Goal: Task Accomplishment & Management: Manage account settings

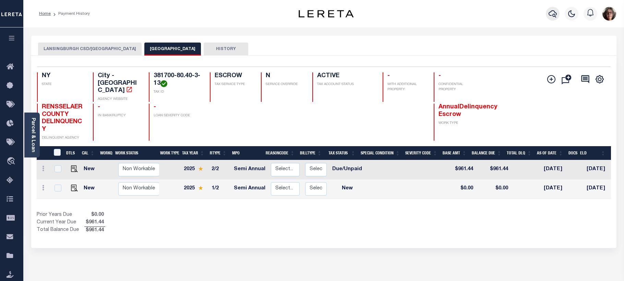
click at [551, 16] on icon "button" at bounding box center [553, 13] width 8 height 7
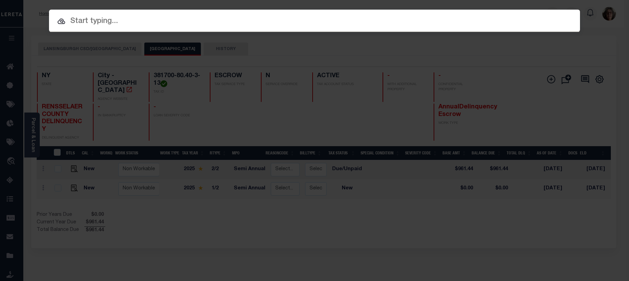
paste input "00965002001A"
type input "00965002001A"
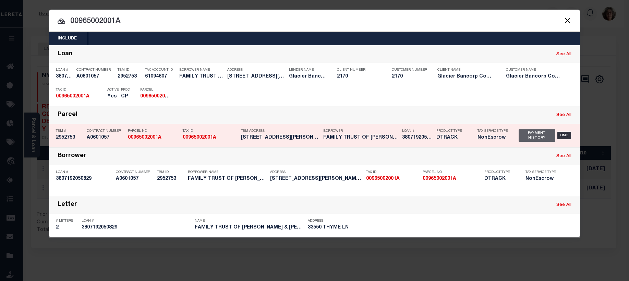
click at [529, 135] on div "Payment History" at bounding box center [537, 135] width 37 height 12
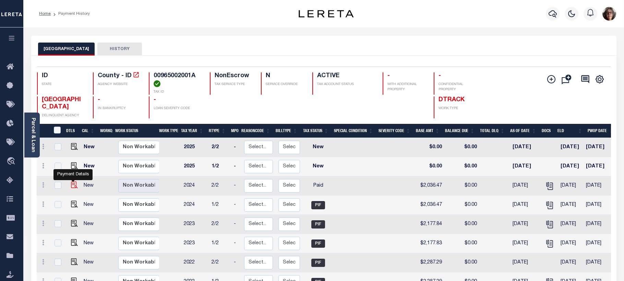
click at [72, 186] on img "" at bounding box center [74, 184] width 7 height 7
checkbox input "true"
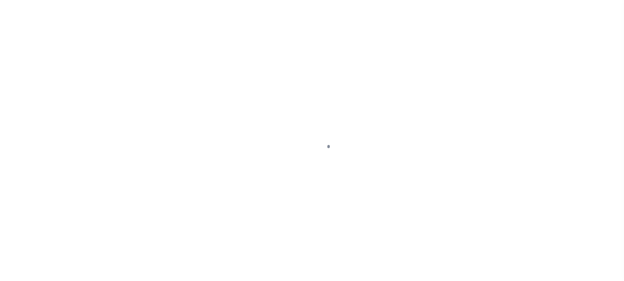
select select "PYD"
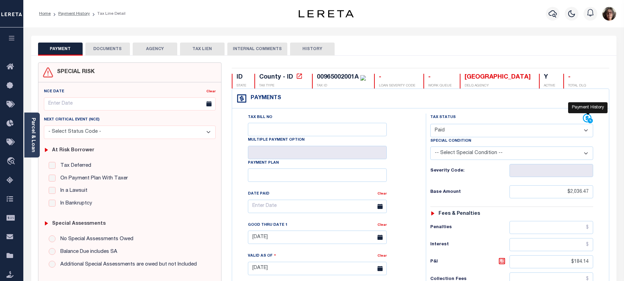
click at [586, 117] on icon at bounding box center [587, 118] width 9 height 9
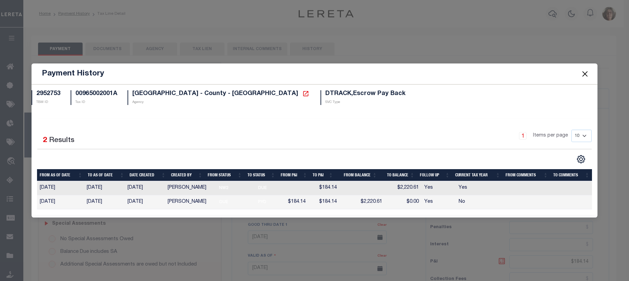
click at [584, 73] on button "Close" at bounding box center [585, 73] width 9 height 9
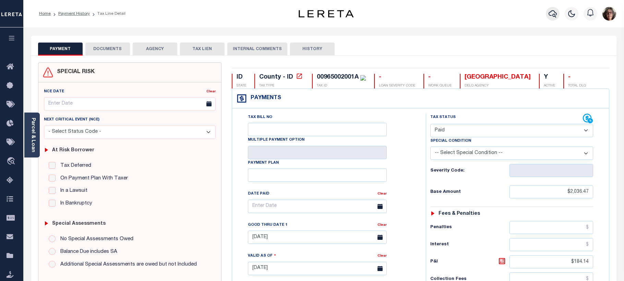
click at [550, 14] on icon "button" at bounding box center [553, 14] width 8 height 8
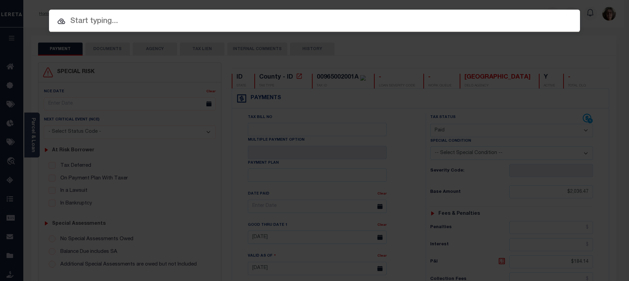
paste input "035034798"
type input "035034798"
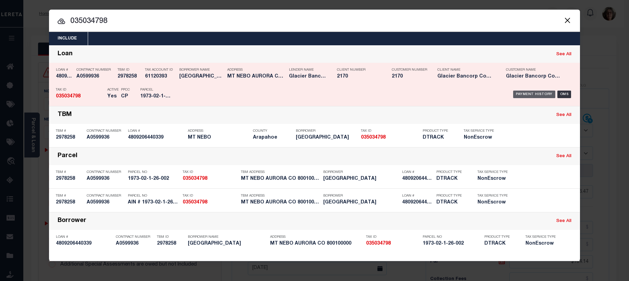
click at [522, 95] on div "Payment History" at bounding box center [534, 95] width 42 height 8
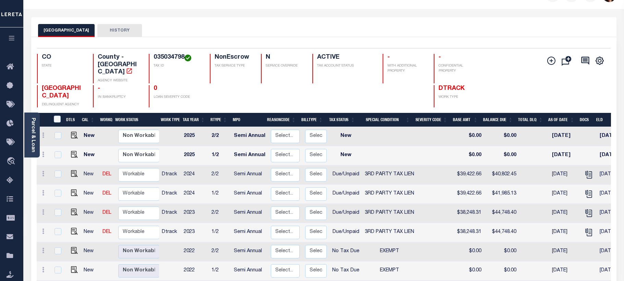
scroll to position [34, 0]
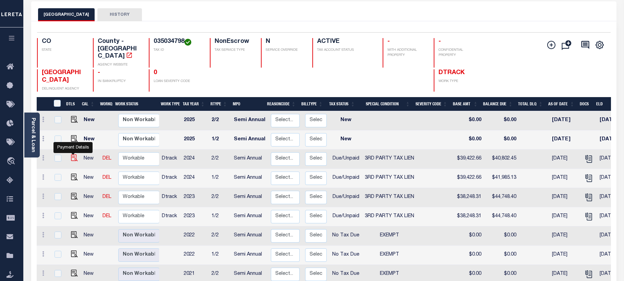
click at [73, 154] on img "" at bounding box center [74, 157] width 7 height 7
checkbox input "true"
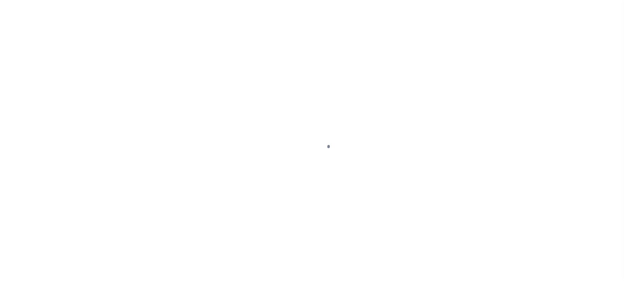
select select "DUE"
select select "20"
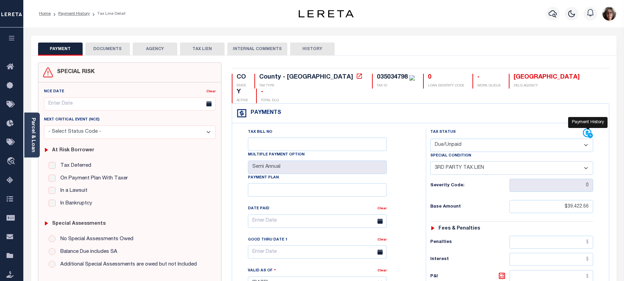
click at [586, 129] on icon at bounding box center [587, 133] width 9 height 9
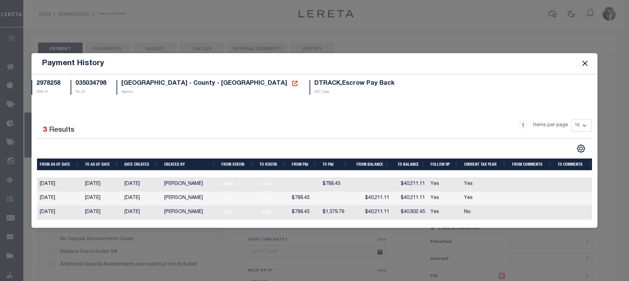
click at [586, 60] on button "Close" at bounding box center [585, 63] width 9 height 9
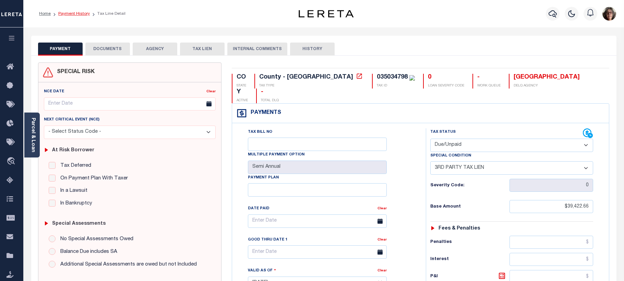
click at [74, 14] on link "Payment History" at bounding box center [74, 14] width 32 height 4
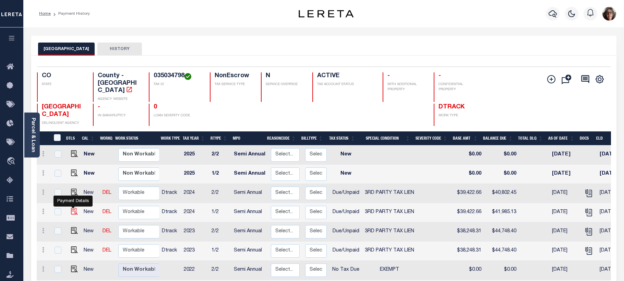
click at [71, 208] on img "" at bounding box center [74, 211] width 7 height 7
checkbox input "true"
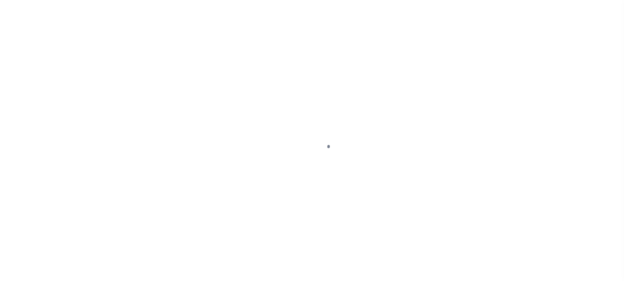
select select "DUE"
select select "20"
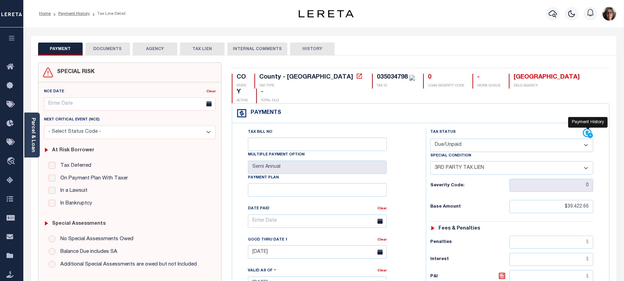
click at [584, 129] on icon at bounding box center [587, 133] width 9 height 9
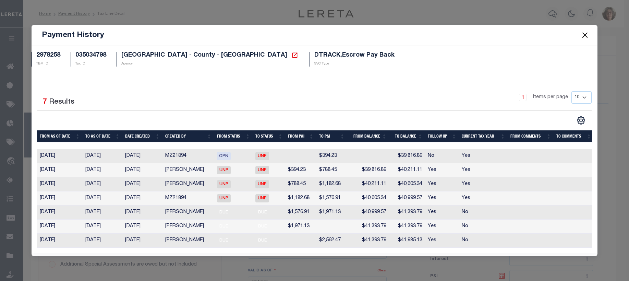
click at [585, 35] on button "Close" at bounding box center [585, 35] width 9 height 9
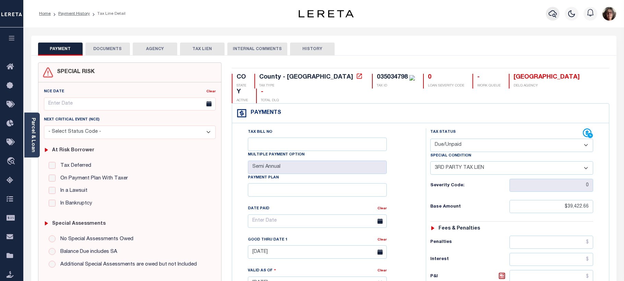
click at [553, 14] on icon "button" at bounding box center [553, 14] width 8 height 8
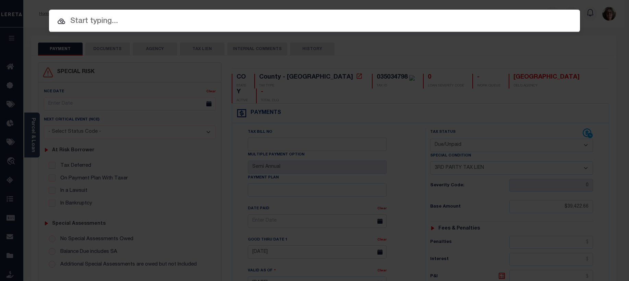
paste input "4308170001952"
type input "4308170001952"
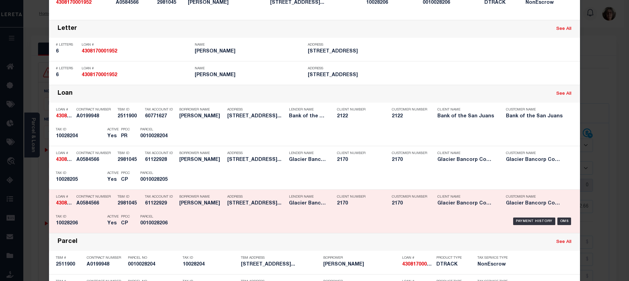
scroll to position [137, 0]
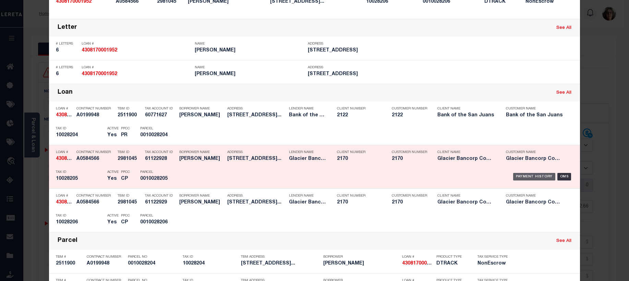
click at [528, 179] on div "Payment History" at bounding box center [534, 177] width 42 height 8
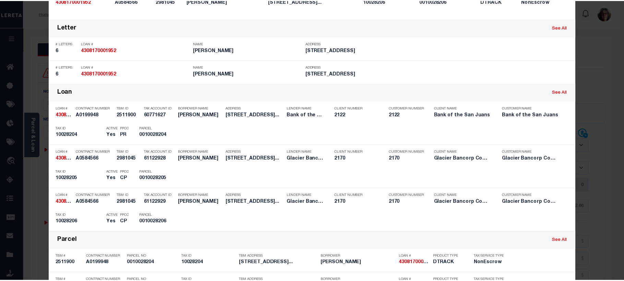
scroll to position [0, 0]
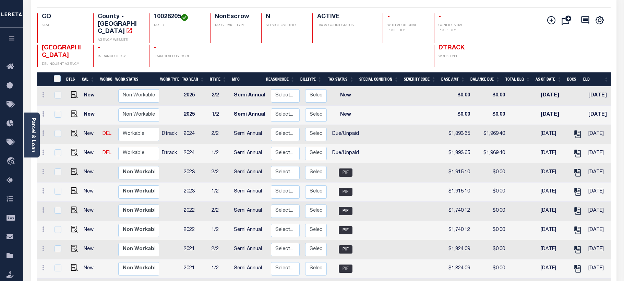
scroll to position [52, 0]
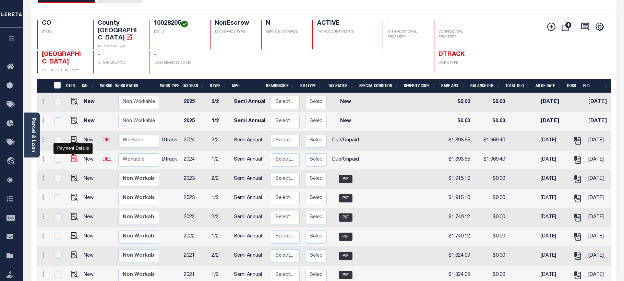
click at [72, 155] on img "" at bounding box center [74, 158] width 7 height 7
checkbox input "true"
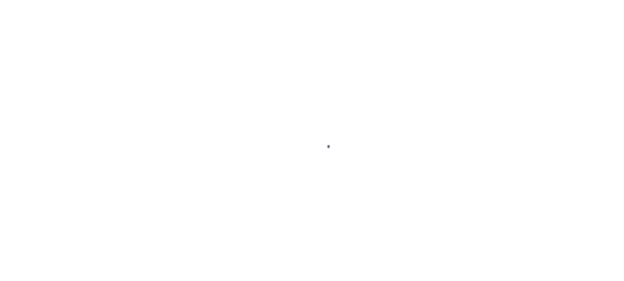
select select "DUE"
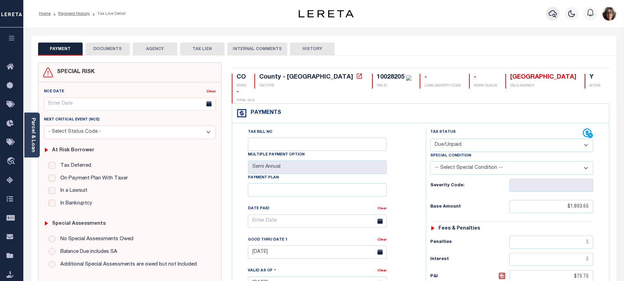
click at [554, 14] on icon "button" at bounding box center [553, 13] width 8 height 7
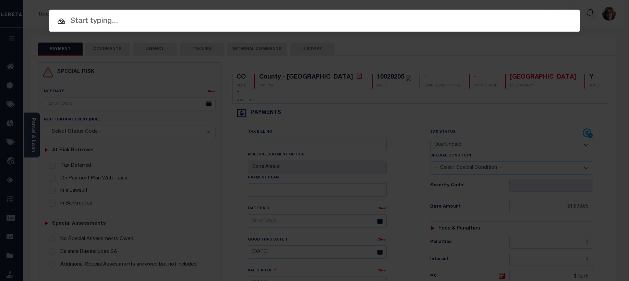
paste input "4308170001952"
type input "4308170001952"
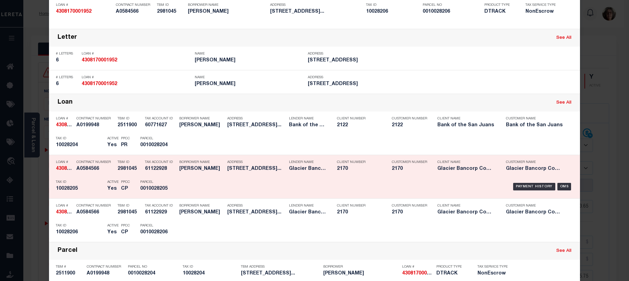
scroll to position [171, 0]
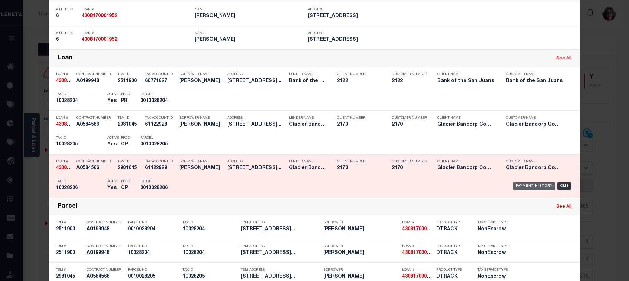
click at [528, 187] on div "Payment History" at bounding box center [534, 186] width 42 height 8
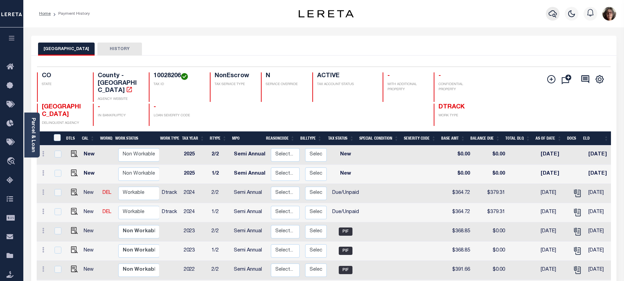
click at [553, 13] on icon "button" at bounding box center [553, 14] width 8 height 8
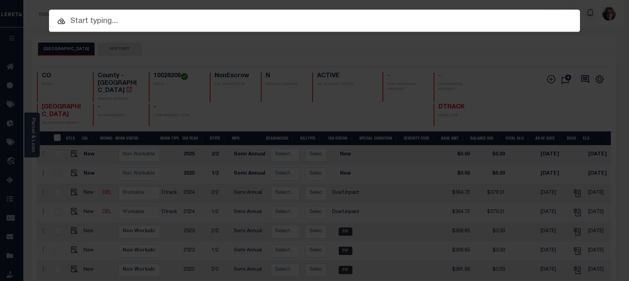
paste input "4801216450729"
type input "4801216450729"
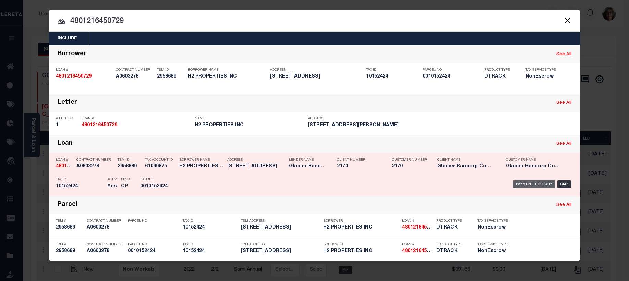
click at [531, 184] on div "Payment History" at bounding box center [534, 184] width 42 height 8
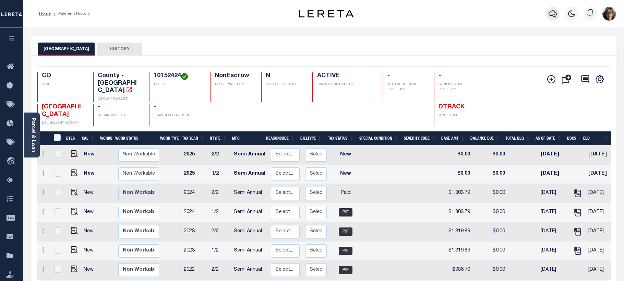
click at [552, 11] on icon "button" at bounding box center [553, 13] width 8 height 7
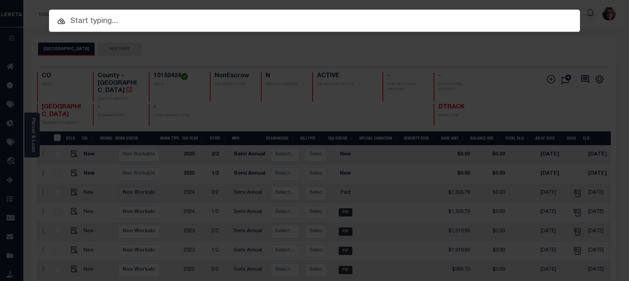
paste input "4807206450554"
type input "4807206450554"
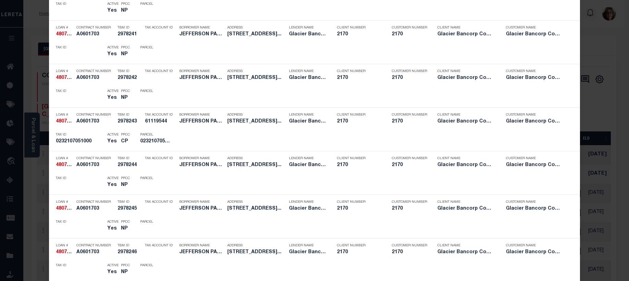
scroll to position [885, 0]
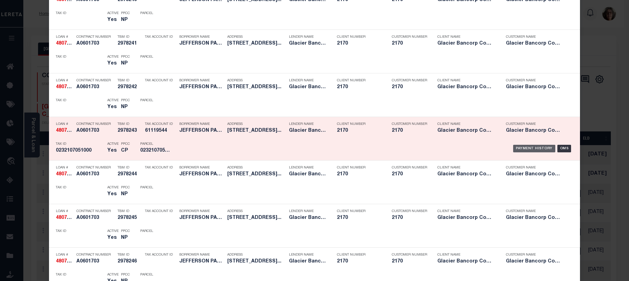
click at [523, 148] on div "Payment History" at bounding box center [534, 149] width 42 height 8
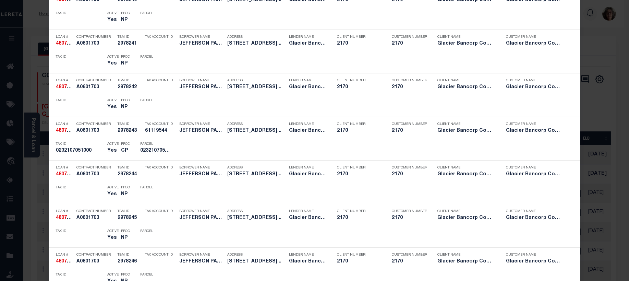
scroll to position [0, 0]
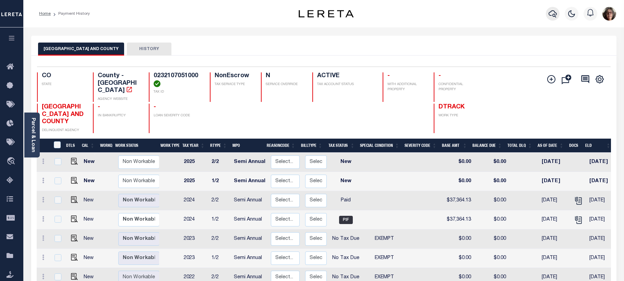
click at [550, 14] on icon "button" at bounding box center [553, 14] width 8 height 8
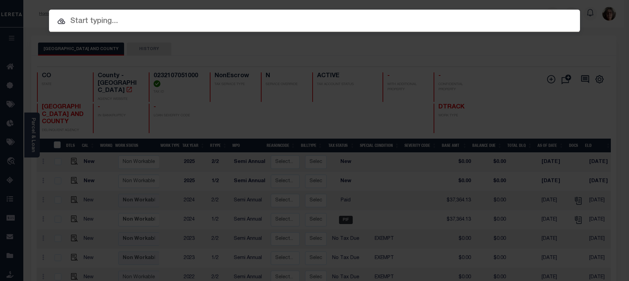
paste input "4309220010063"
type input "4309220010063"
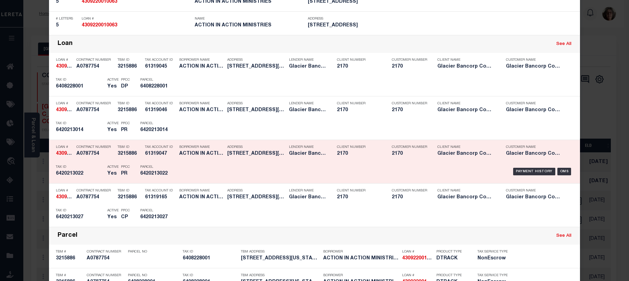
scroll to position [274, 0]
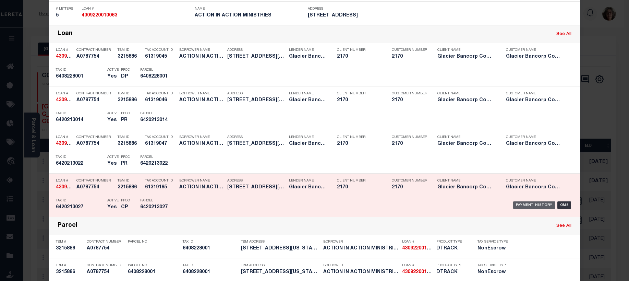
click at [529, 206] on div "Payment History" at bounding box center [534, 205] width 42 height 8
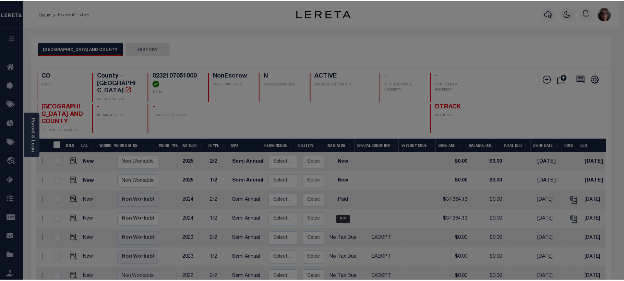
scroll to position [0, 0]
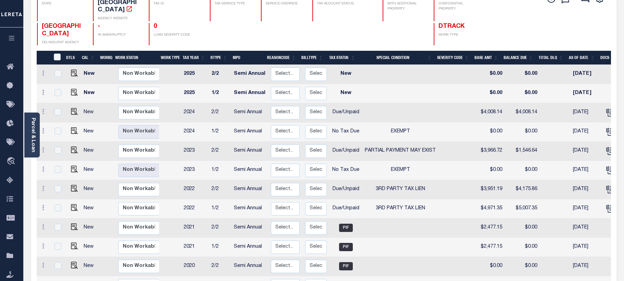
scroll to position [69, 0]
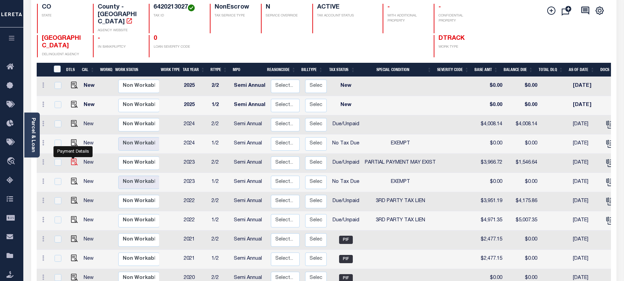
click at [72, 158] on img "" at bounding box center [74, 161] width 7 height 7
checkbox input "true"
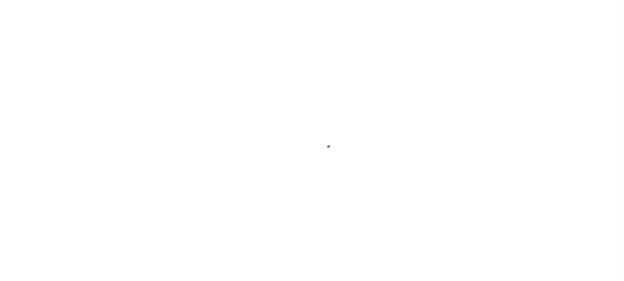
select select "DUE"
select select "15"
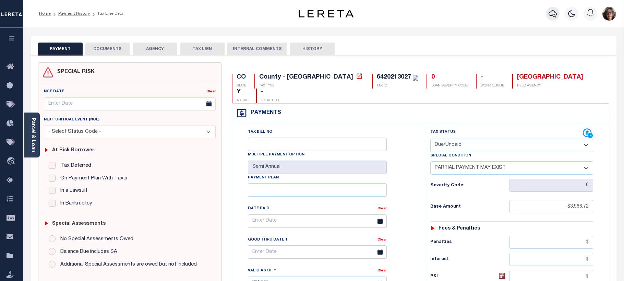
click at [552, 13] on icon "button" at bounding box center [553, 14] width 8 height 8
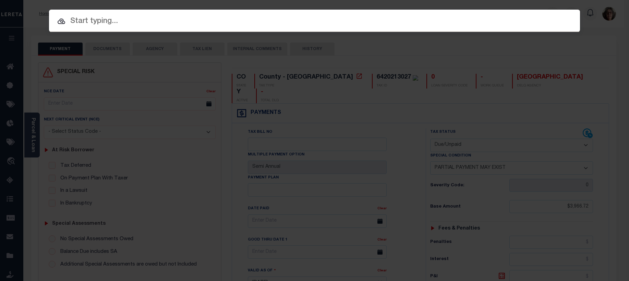
paste input "4508190129089"
type input "4508190129089"
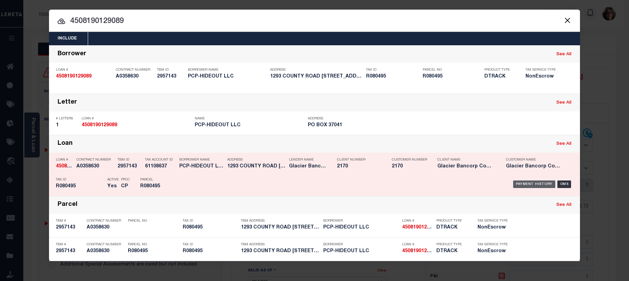
click at [551, 187] on div "Payment History" at bounding box center [534, 184] width 42 height 8
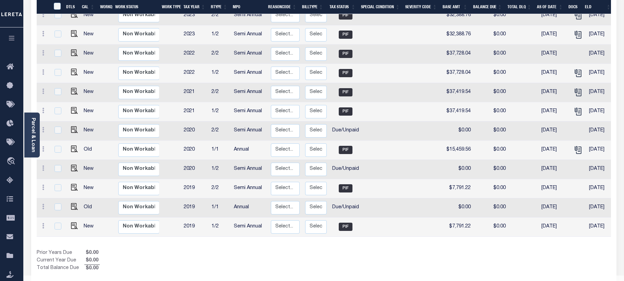
scroll to position [224, 0]
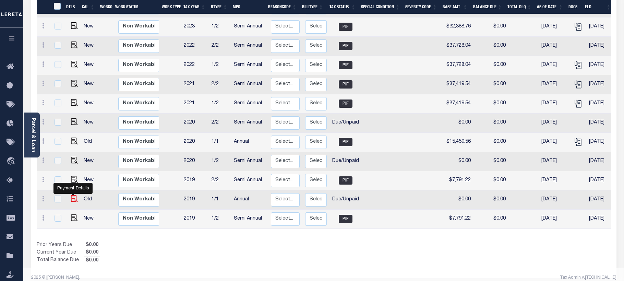
click at [73, 195] on img "" at bounding box center [74, 198] width 7 height 7
checkbox input "true"
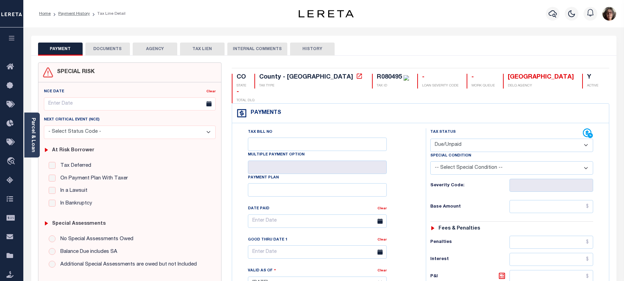
drag, startPoint x: 586, startPoint y: 130, endPoint x: 583, endPoint y: 131, distance: 3.4
click at [586, 139] on select "- Select Status Code - Open Due/Unpaid Paid Incomplete No Tax Due Internal Refu…" at bounding box center [511, 145] width 163 height 13
select select "PYD"
click at [430, 139] on select "- Select Status Code - Open Due/Unpaid Paid Incomplete No Tax Due Internal Refu…" at bounding box center [511, 145] width 163 height 13
type input "[DATE]"
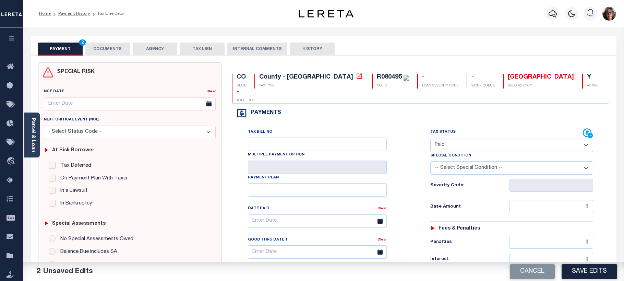
click at [587, 161] on select "-- Select Special Condition -- 3RD PARTY TAX LIEN AGENCY TAX LIEN (A.K.A Inside…" at bounding box center [511, 167] width 163 height 13
click at [611, 130] on div "CO STATE County - CO TAX TYPE R080495 TAX ID - LOAN SEVERITY CODE - WORK QUEUE …" at bounding box center [421, 284] width 388 height 445
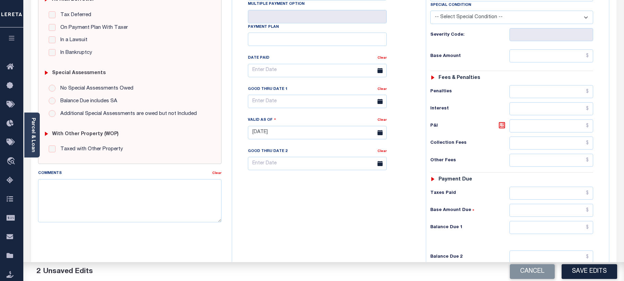
scroll to position [206, 0]
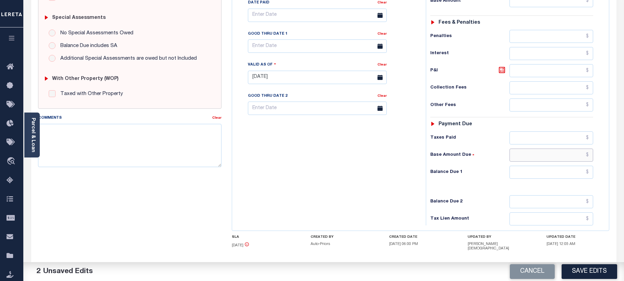
click at [575, 148] on input "text" at bounding box center [552, 154] width 84 height 13
type input "$0.00"
click at [354, 168] on div "Tax Bill No Multiple Payment Option Payment Plan Clear" at bounding box center [327, 74] width 187 height 303
click at [51, 130] on textarea "Comments" at bounding box center [130, 145] width 184 height 43
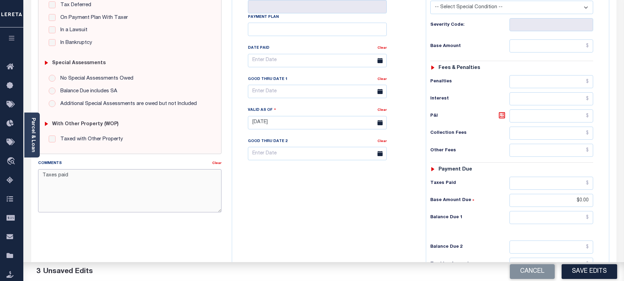
scroll to position [156, 0]
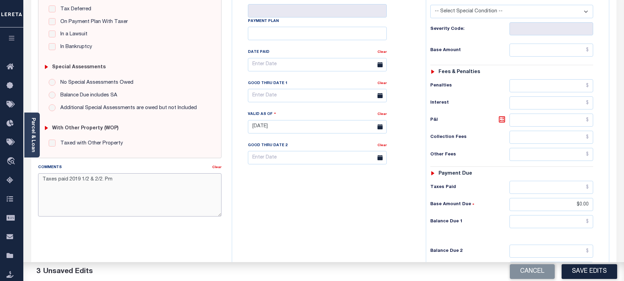
drag, startPoint x: 113, startPoint y: 180, endPoint x: 41, endPoint y: 174, distance: 72.6
click at [38, 172] on div "Comments Clear Taxes paid 2019 1/2 & 2/2. Pm" at bounding box center [130, 190] width 184 height 53
click at [125, 192] on textarea "Taxes paid 2019 1/2 & 2/2. Pm" at bounding box center [130, 194] width 184 height 43
drag, startPoint x: 98, startPoint y: 174, endPoint x: 111, endPoint y: 179, distance: 13.7
click at [99, 174] on textarea "Taxes paid 2019 1/2 & 2/2. Pm" at bounding box center [130, 194] width 184 height 43
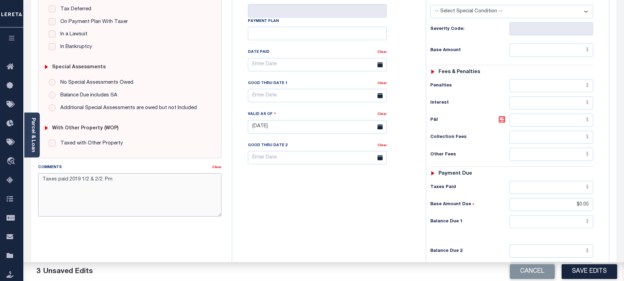
click at [126, 182] on textarea "Taxes paid 2019 1/2 & 2/2. Pm" at bounding box center [130, 194] width 184 height 43
click at [140, 212] on textarea "Taxes paid 2019 1/2 & 2/2. Pm" at bounding box center [130, 194] width 184 height 43
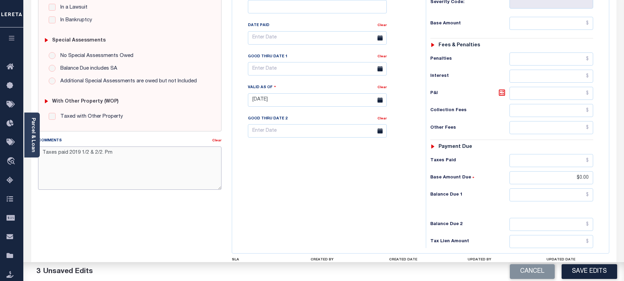
scroll to position [225, 0]
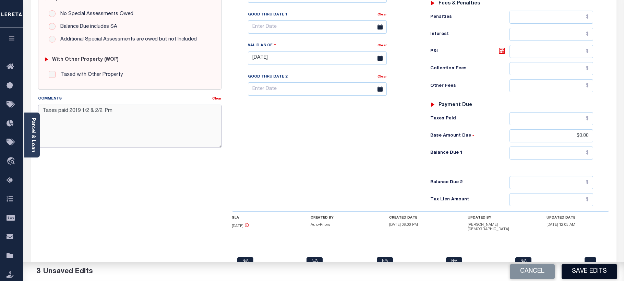
type textarea "Taxes paid 2019 1/2 & 2/2. Pm"
click at [582, 272] on button "Save Edits" at bounding box center [590, 271] width 56 height 15
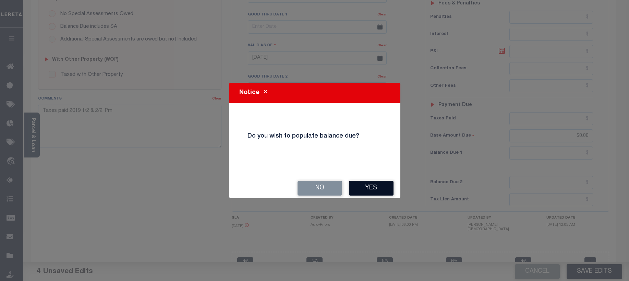
click at [377, 186] on button "Yes" at bounding box center [371, 188] width 45 height 15
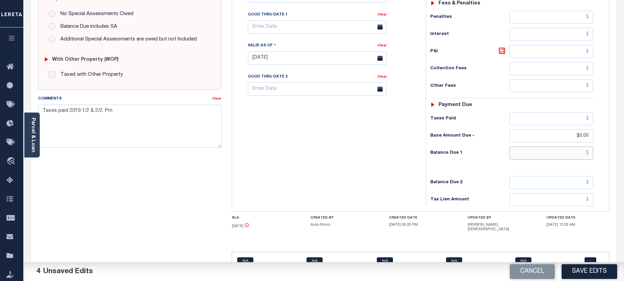
click at [581, 146] on input "text" at bounding box center [552, 152] width 84 height 13
type input "$0.00"
click at [468, 146] on div "Balance Due 1 $0.00" at bounding box center [511, 152] width 163 height 13
click at [592, 270] on button "Save Edits" at bounding box center [590, 271] width 56 height 15
checkbox input "false"
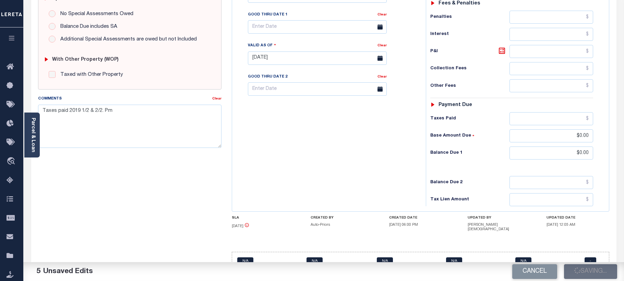
type input "$0"
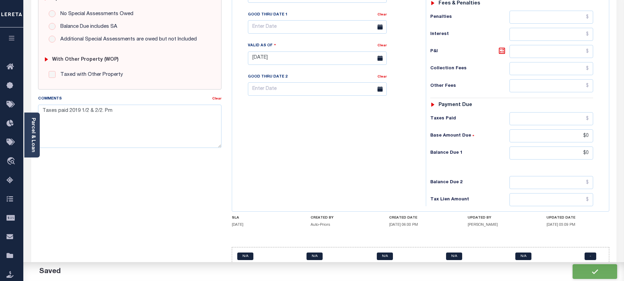
scroll to position [224, 0]
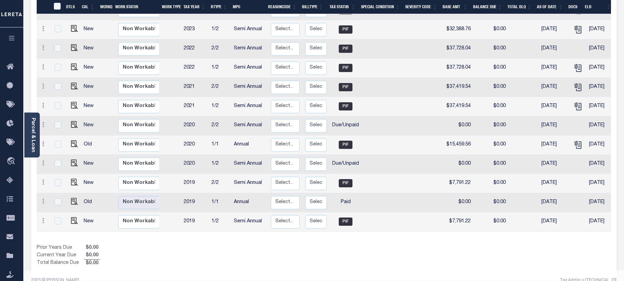
scroll to position [224, 0]
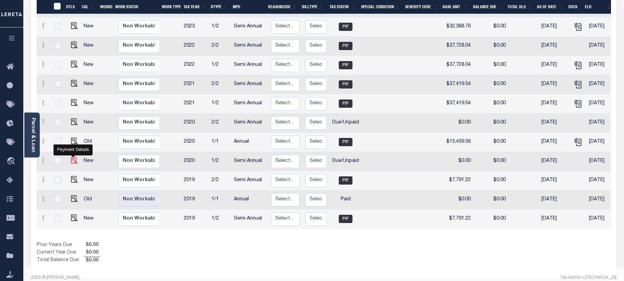
click at [71, 157] on img "" at bounding box center [74, 160] width 7 height 7
checkbox input "true"
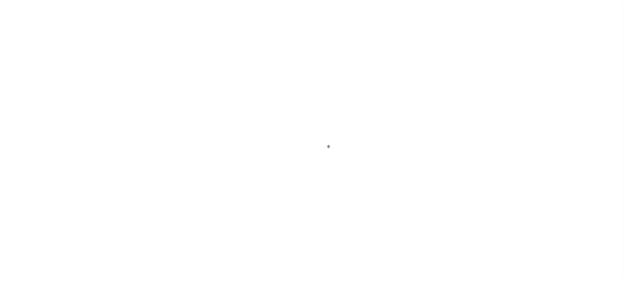
select select "DUE"
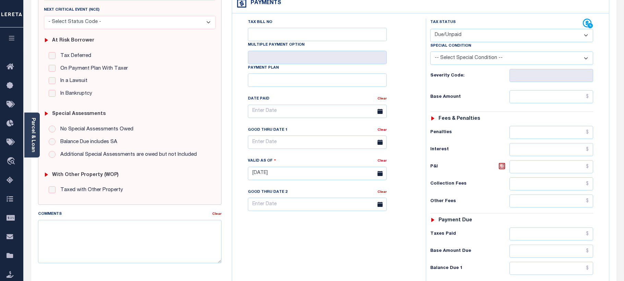
scroll to position [137, 0]
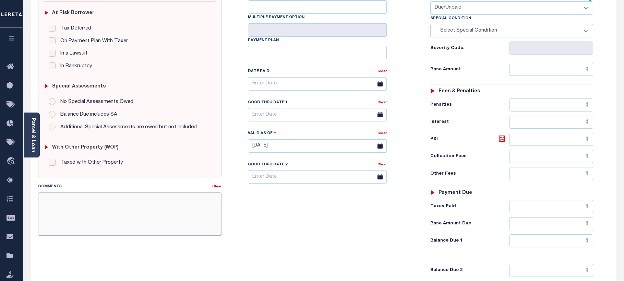
click at [44, 198] on textarea "Comments" at bounding box center [130, 213] width 184 height 43
paste textarea "Taxes paid 2019 1/2 & 2/2. Pm"
drag, startPoint x: 69, startPoint y: 199, endPoint x: 80, endPoint y: 199, distance: 11.0
click at [80, 199] on textarea "Taxes paid 2019 1/2 & 2/2. Pm" at bounding box center [130, 213] width 184 height 43
type textarea "Taxes paid 2019 1/2 & 2/2. Pm"
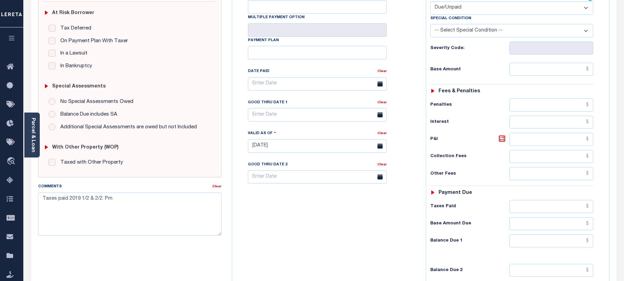
type input "[DATE]"
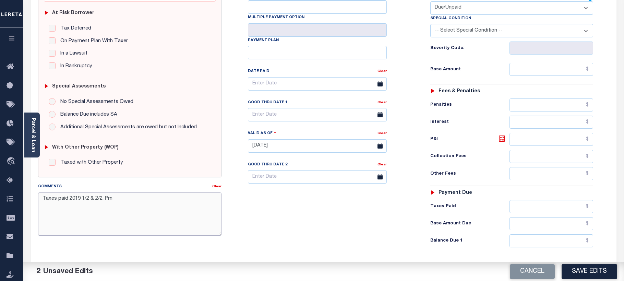
click at [46, 200] on textarea "Taxes paid 2019 1/2 & 2/2. Pm" at bounding box center [130, 213] width 184 height 43
click at [70, 199] on textarea "Taxes paid 2019 1/2 & 2/2. Pm" at bounding box center [130, 213] width 184 height 43
drag, startPoint x: 74, startPoint y: 199, endPoint x: 80, endPoint y: 197, distance: 5.3
click at [80, 197] on textarea "Taxes paid 2019 1/2 & 2/2. Pm" at bounding box center [130, 213] width 184 height 43
drag, startPoint x: 86, startPoint y: 199, endPoint x: 101, endPoint y: 196, distance: 14.7
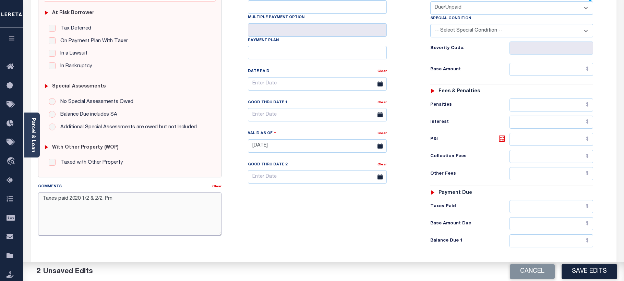
click at [101, 196] on textarea "Taxes paid 2020 1/2 & 2/2. Pm" at bounding box center [130, 213] width 184 height 43
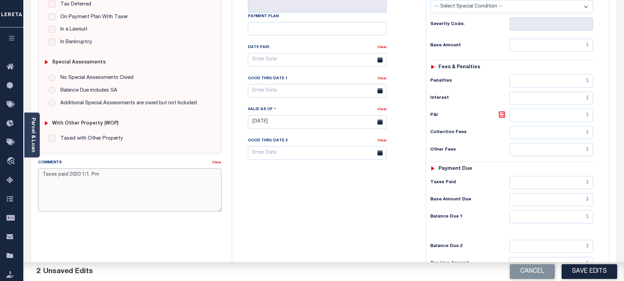
scroll to position [206, 0]
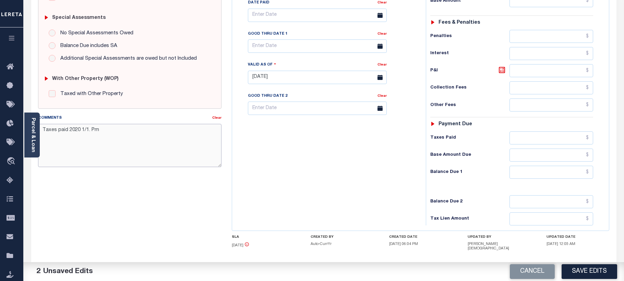
type textarea "Taxes paid 2020 1/1. Pm"
click at [574, 166] on input "text" at bounding box center [552, 172] width 84 height 13
type input "$0.00"
click at [587, 272] on button "Save Edits" at bounding box center [590, 271] width 56 height 15
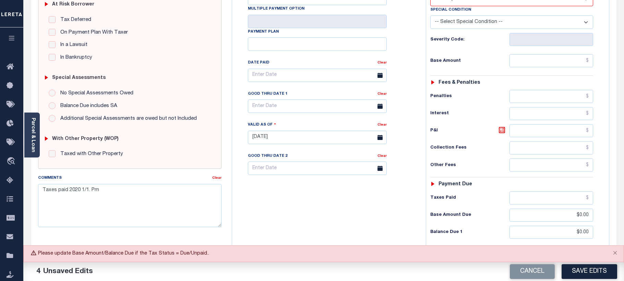
scroll to position [34, 0]
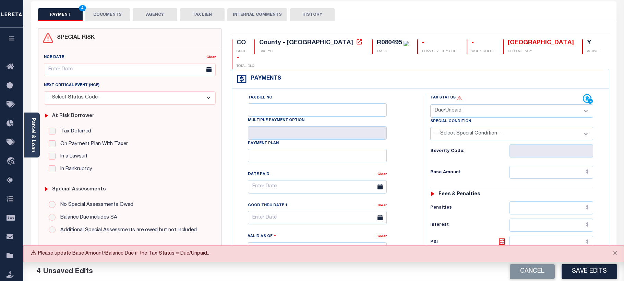
click at [587, 104] on select "- Select Status Code - Open Due/Unpaid Paid Incomplete No Tax Due Internal Refu…" at bounding box center [511, 110] width 163 height 13
select select "PYD"
click at [430, 104] on select "- Select Status Code - Open Due/Unpaid Paid Incomplete No Tax Due Internal Refu…" at bounding box center [511, 110] width 163 height 13
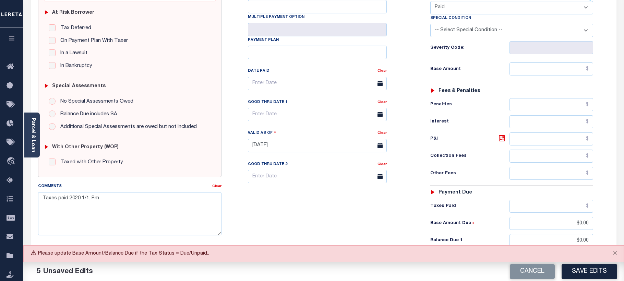
scroll to position [171, 0]
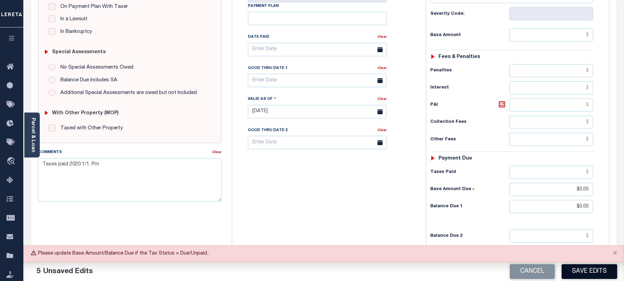
click at [584, 271] on button "Save Edits" at bounding box center [590, 271] width 56 height 15
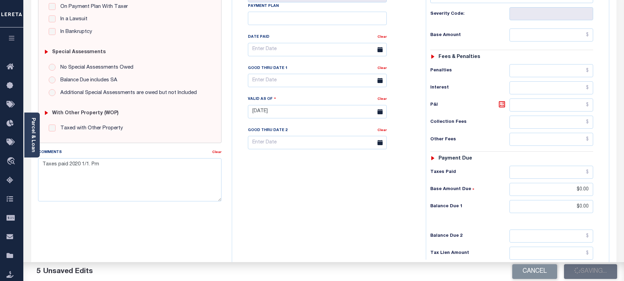
checkbox input "false"
type input "$0"
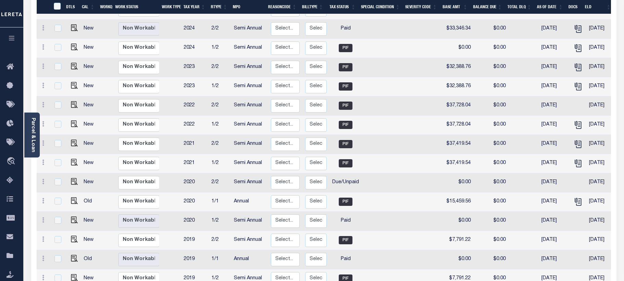
scroll to position [206, 0]
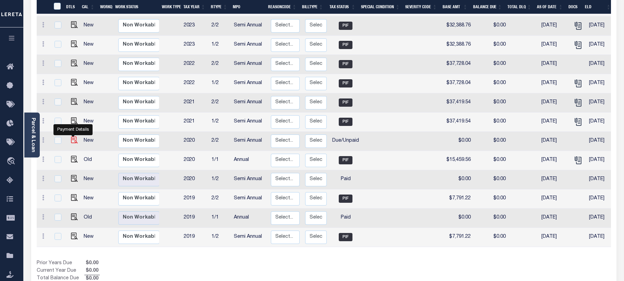
click at [72, 136] on img "" at bounding box center [74, 139] width 7 height 7
checkbox input "true"
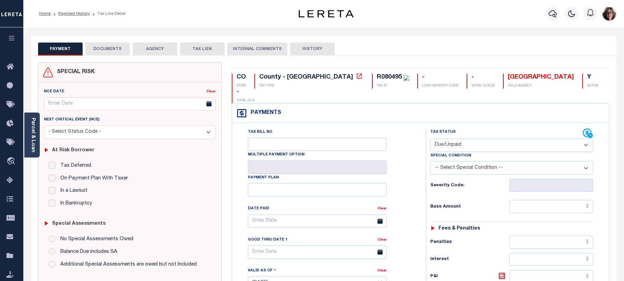
drag, startPoint x: 586, startPoint y: 131, endPoint x: 544, endPoint y: 136, distance: 42.9
click at [586, 139] on select "- Select Status Code - Open Due/Unpaid Paid Incomplete No Tax Due Internal Refu…" at bounding box center [511, 145] width 163 height 13
select select "OP2"
click at [430, 139] on select "- Select Status Code - Open Due/Unpaid Paid Incomplete No Tax Due Internal Refu…" at bounding box center [511, 145] width 163 height 13
type input "[DATE]"
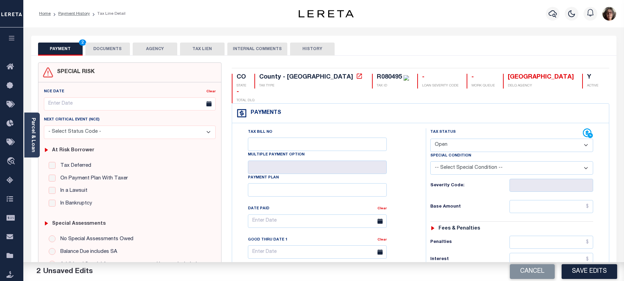
click at [585, 139] on select "- Select Status Code - Open Due/Unpaid Paid Incomplete No Tax Due Internal Refu…" at bounding box center [511, 145] width 163 height 13
select select "PYD"
click at [430, 139] on select "- Select Status Code - Open Due/Unpaid Paid Incomplete No Tax Due Internal Refu…" at bounding box center [511, 145] width 163 height 13
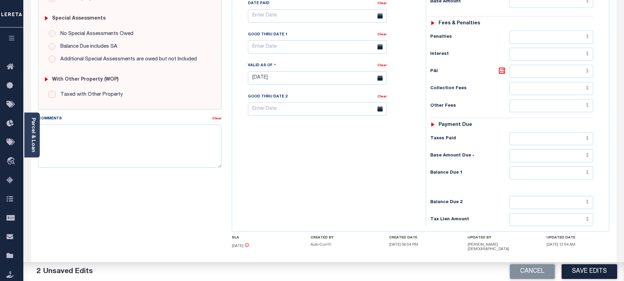
scroll to position [206, 0]
click at [48, 129] on textarea "Comments" at bounding box center [130, 145] width 184 height 43
paste textarea "Taxes paid 2019 1/2 & 2/2. Pm"
drag, startPoint x: 75, startPoint y: 130, endPoint x: 79, endPoint y: 129, distance: 3.8
click at [79, 129] on textarea "Taxes paid 2019 1/2 & 2/2. Pm" at bounding box center [130, 145] width 184 height 43
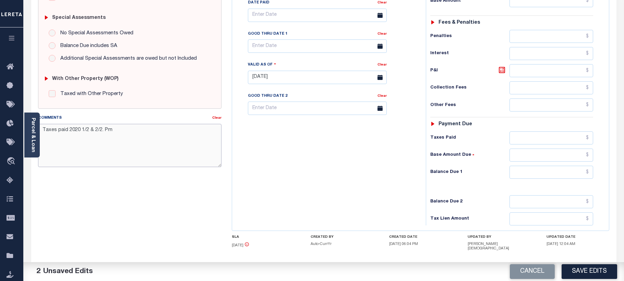
click at [87, 129] on textarea "Taxes paid 2020 1/2 & 2/2. Pm" at bounding box center [130, 145] width 184 height 43
drag, startPoint x: 84, startPoint y: 130, endPoint x: 101, endPoint y: 128, distance: 16.6
click at [101, 128] on textarea "Taxes paid 2020 1/2 & 2/2. Pm" at bounding box center [130, 145] width 184 height 43
type textarea "Taxes paid 2020 1/1. Pm"
click at [580, 166] on input "text" at bounding box center [552, 172] width 84 height 13
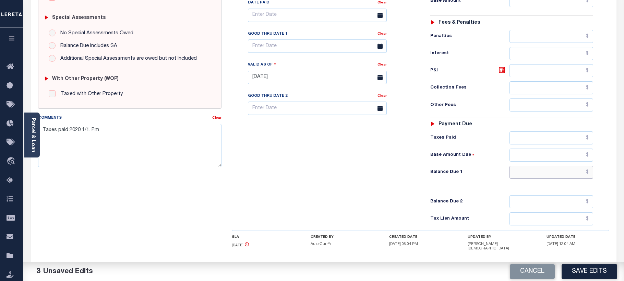
type input "$0.00"
click at [587, 270] on button "Save Edits" at bounding box center [590, 271] width 56 height 15
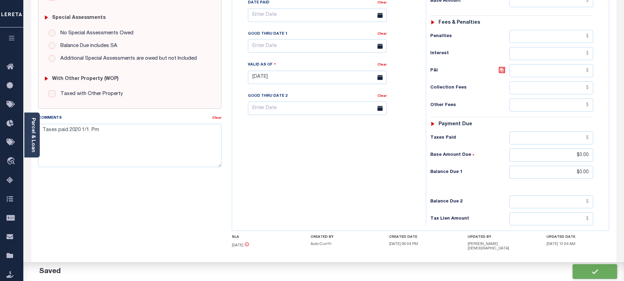
checkbox input "false"
type input "$0"
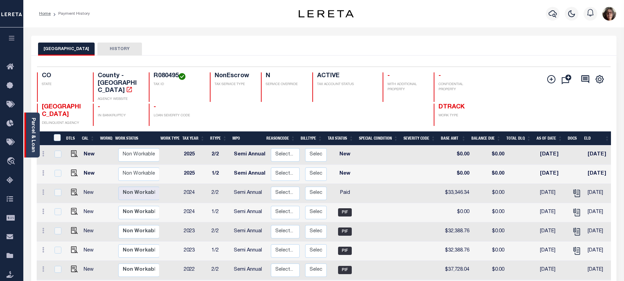
click at [38, 147] on div "Parcel & Loan" at bounding box center [31, 134] width 15 height 45
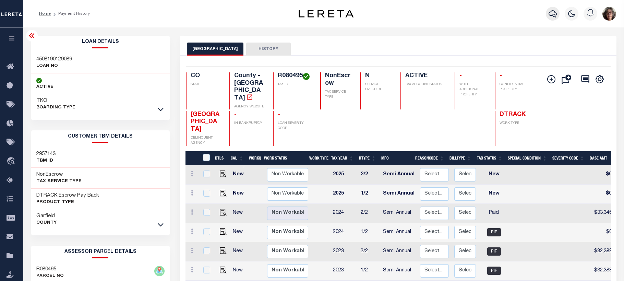
click at [553, 15] on icon "button" at bounding box center [553, 13] width 8 height 7
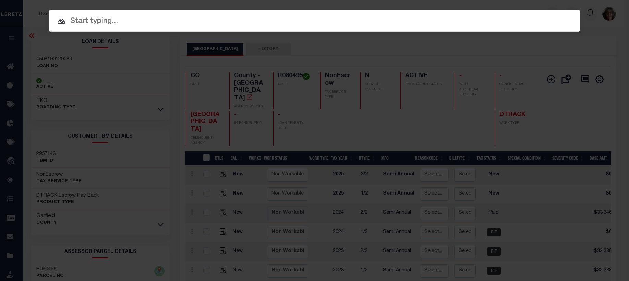
paste input "4805206450527"
type input "4805206450527"
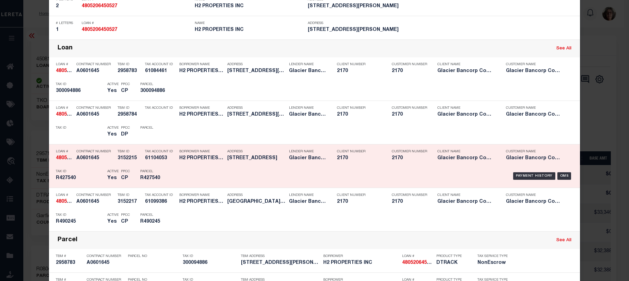
scroll to position [206, 0]
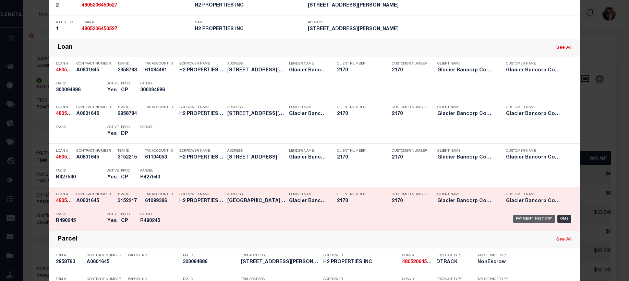
click at [529, 220] on div "Payment History" at bounding box center [534, 219] width 42 height 8
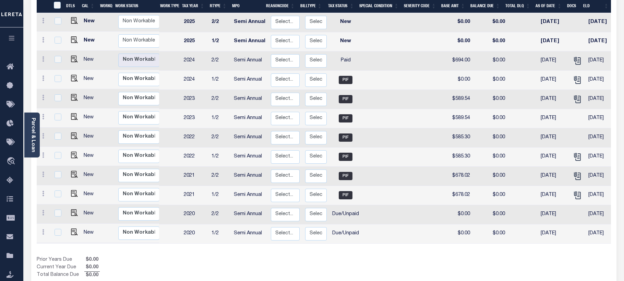
scroll to position [147, 0]
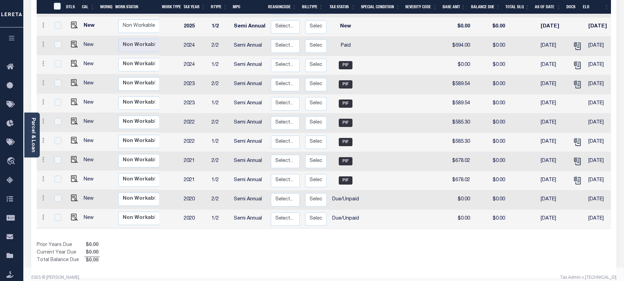
click at [310, 241] on div "Prior Years Due $0.00 Current Year Due $0.00 Total Balance Due $0.00" at bounding box center [180, 252] width 287 height 23
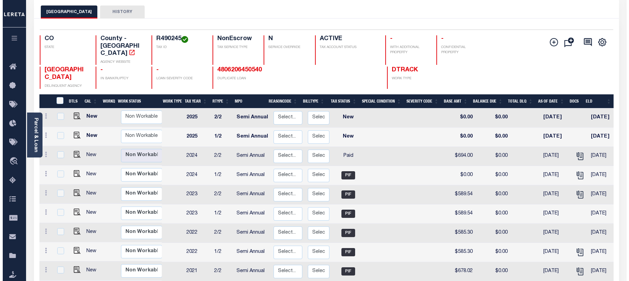
scroll to position [0, 0]
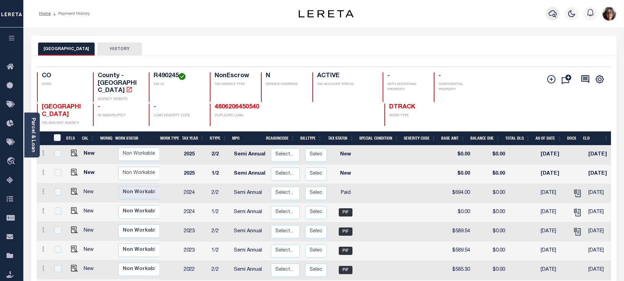
click at [550, 13] on icon "button" at bounding box center [553, 14] width 8 height 8
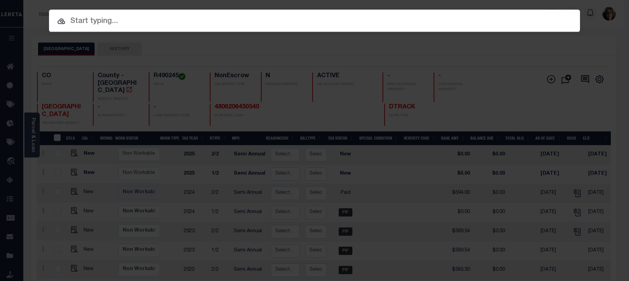
paste input "3802232109893"
type input "3802232109893"
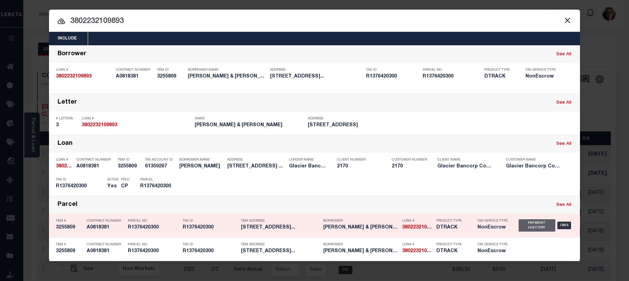
click at [540, 225] on div "Payment History" at bounding box center [537, 225] width 37 height 12
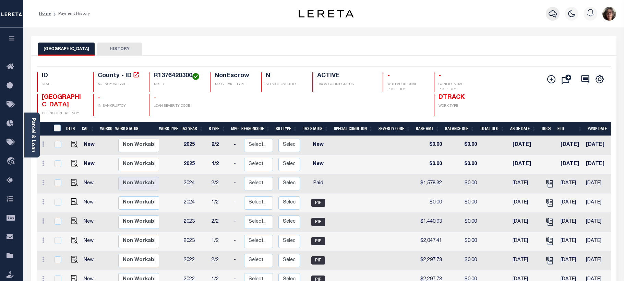
click at [553, 13] on icon "button" at bounding box center [553, 14] width 8 height 8
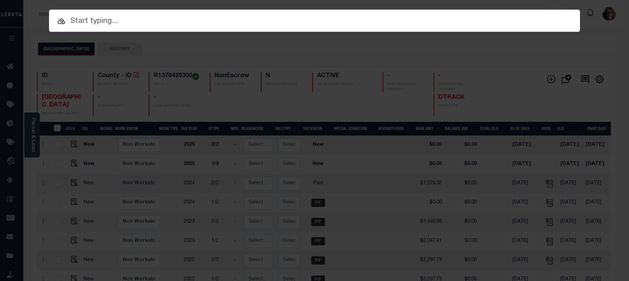
paste input "RPRCCYA002200"
type input "RPRCCYA002200"
